Goal: Transaction & Acquisition: Purchase product/service

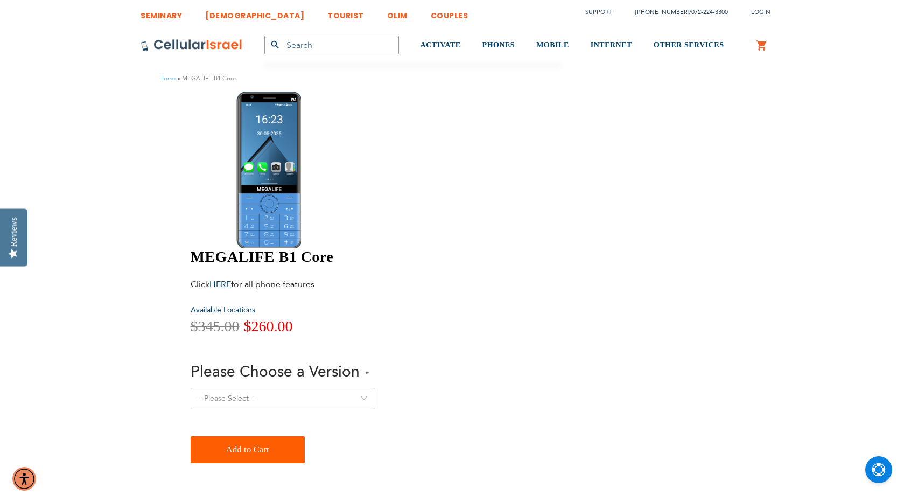
click at [375, 388] on select "-- Please Select -- Version 1. Talk - Voice only, no texting Version 2. Text - …" at bounding box center [283, 399] width 185 height 22
select select "Version 4. Drive - Talk, Text, navigation/parking apps (Waze, Moovit, Pango)"
click at [375, 388] on select "-- Please Select -- Version 1. Talk - Voice only, no texting Version 2. Text - …" at bounding box center [283, 399] width 185 height 22
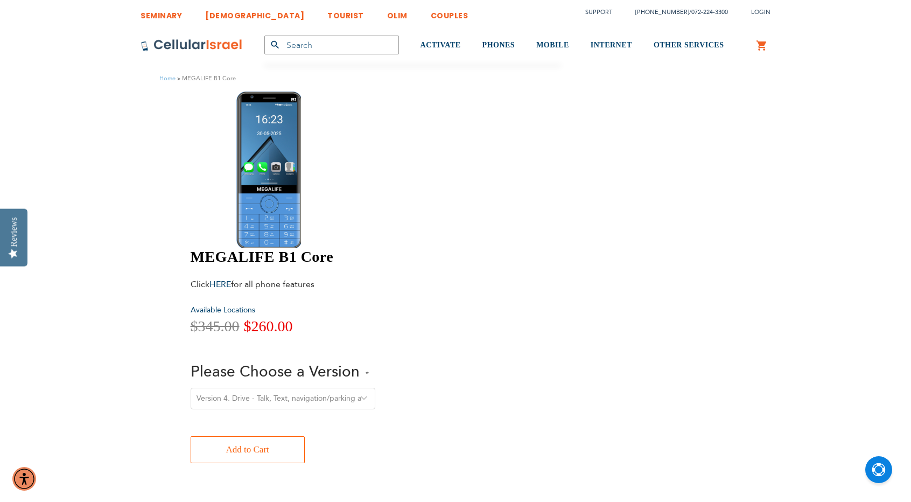
click at [269, 439] on span "Add to Cart" at bounding box center [247, 450] width 43 height 22
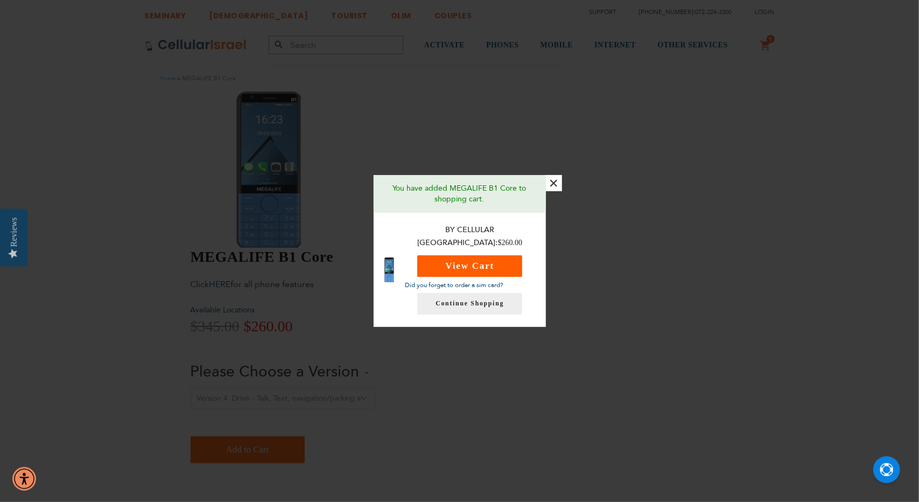
click at [495, 258] on button "View Cart" at bounding box center [469, 266] width 105 height 22
